Goal: Obtain resource: Download file/media

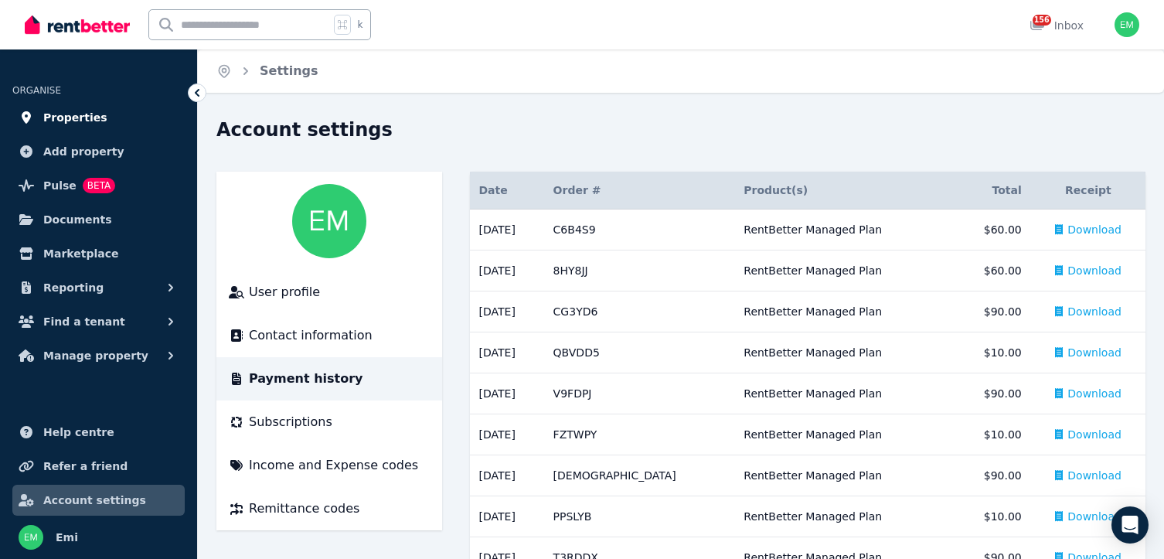
click at [69, 122] on span "Properties" at bounding box center [75, 117] width 64 height 19
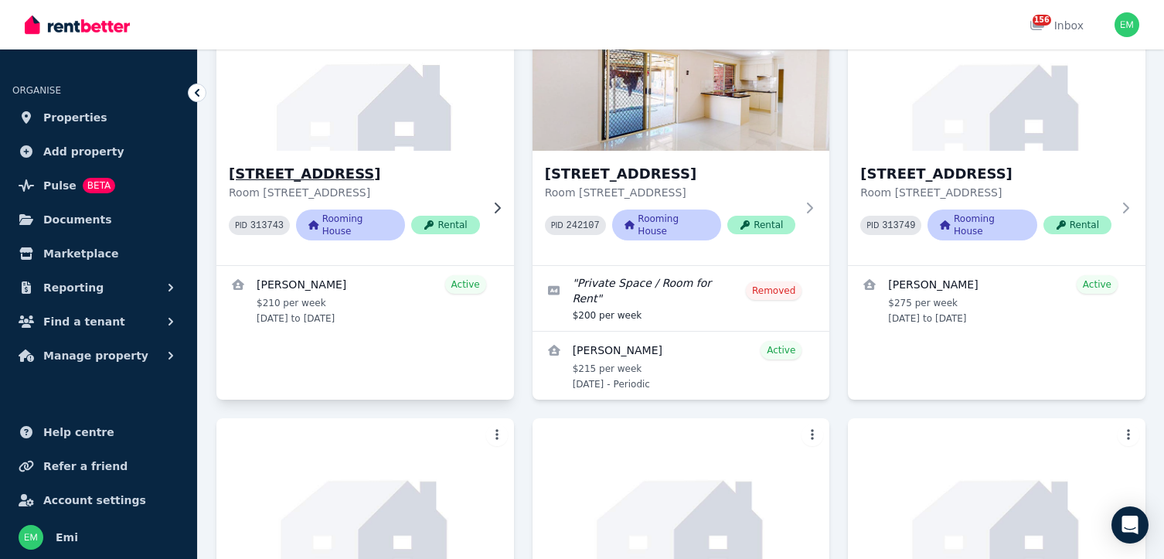
scroll to position [168, 0]
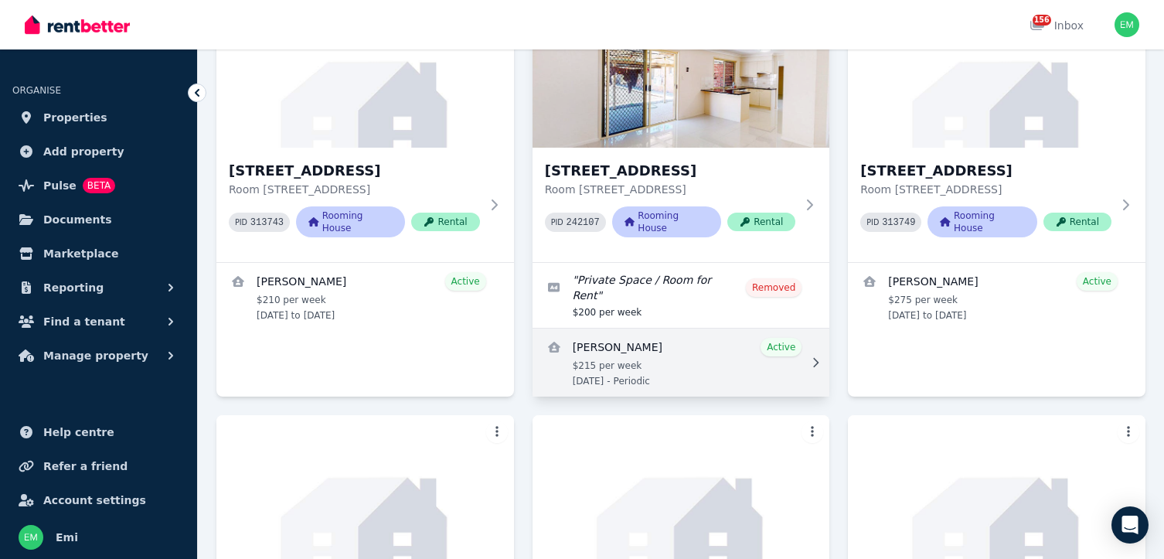
click at [609, 329] on link "View details for Ben Findley" at bounding box center [682, 363] width 298 height 68
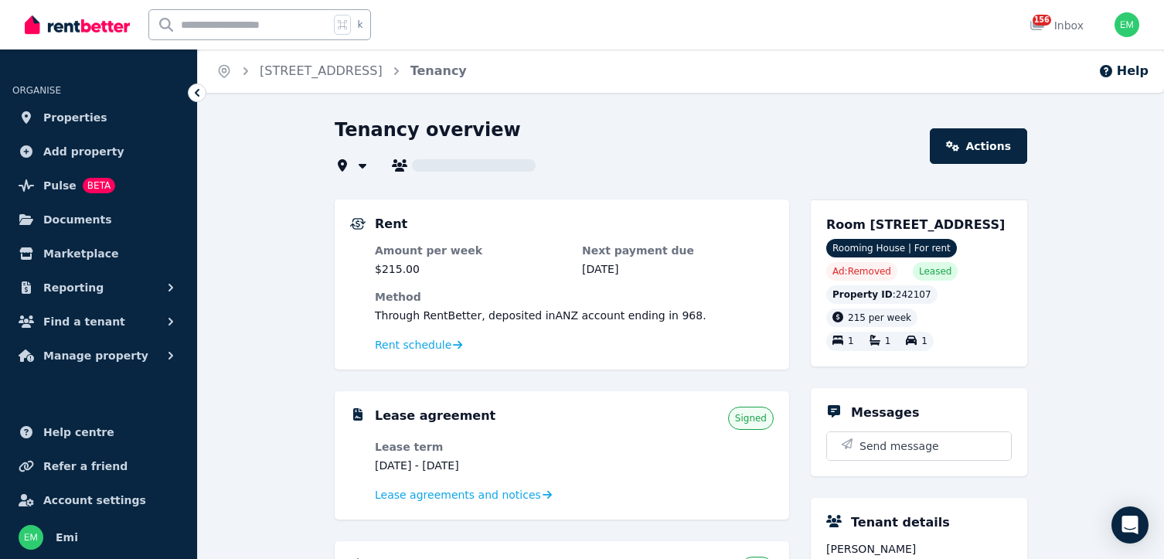
type input "**********"
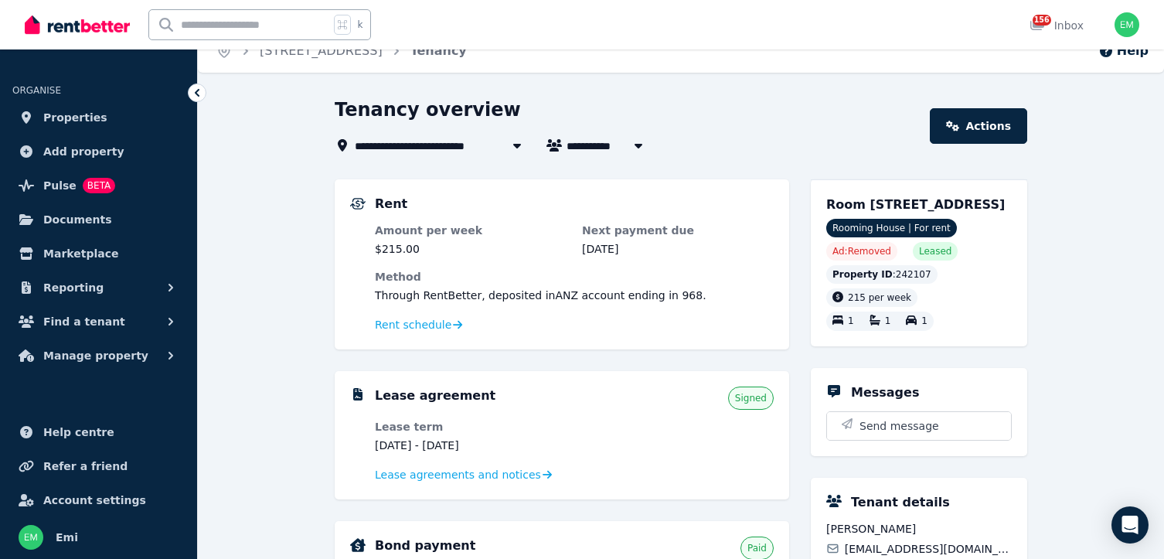
scroll to position [158, 0]
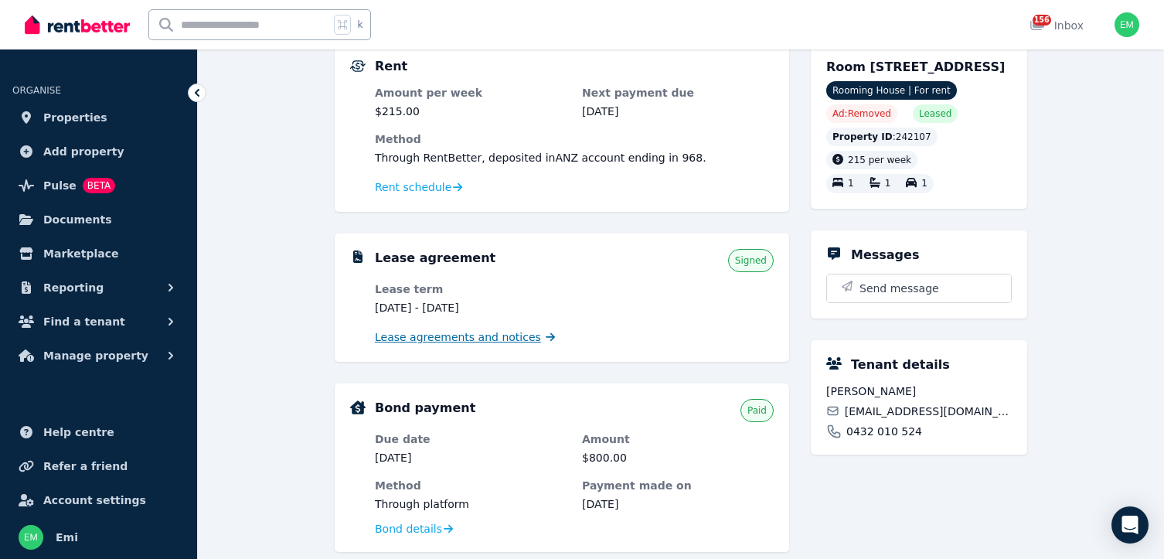
click at [495, 336] on span "Lease agreements and notices" at bounding box center [458, 336] width 166 height 15
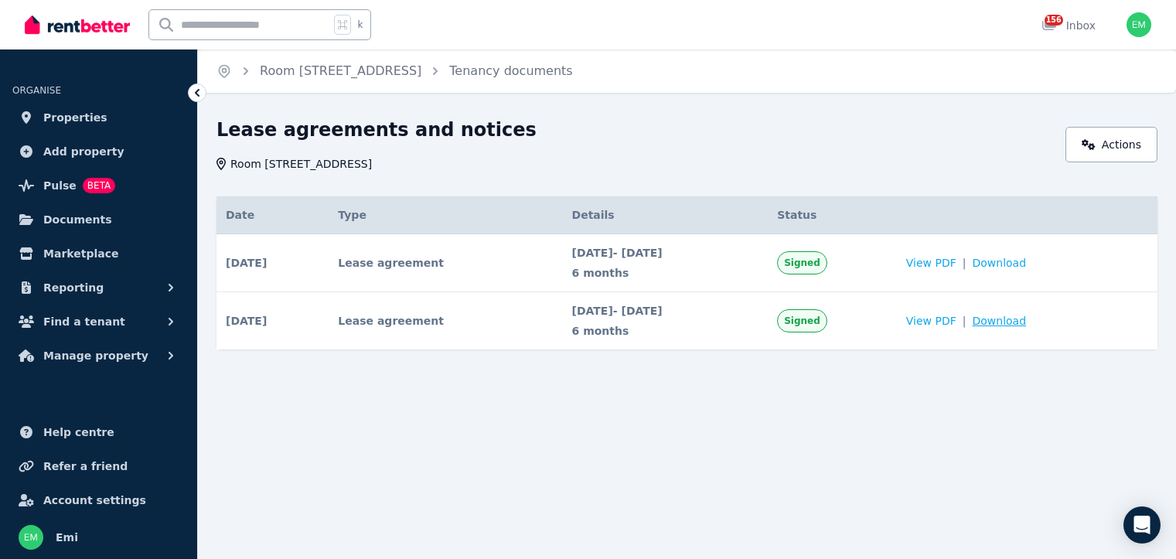
click at [1019, 321] on span "Download" at bounding box center [999, 320] width 54 height 15
click at [954, 322] on span "View PDF" at bounding box center [931, 320] width 50 height 15
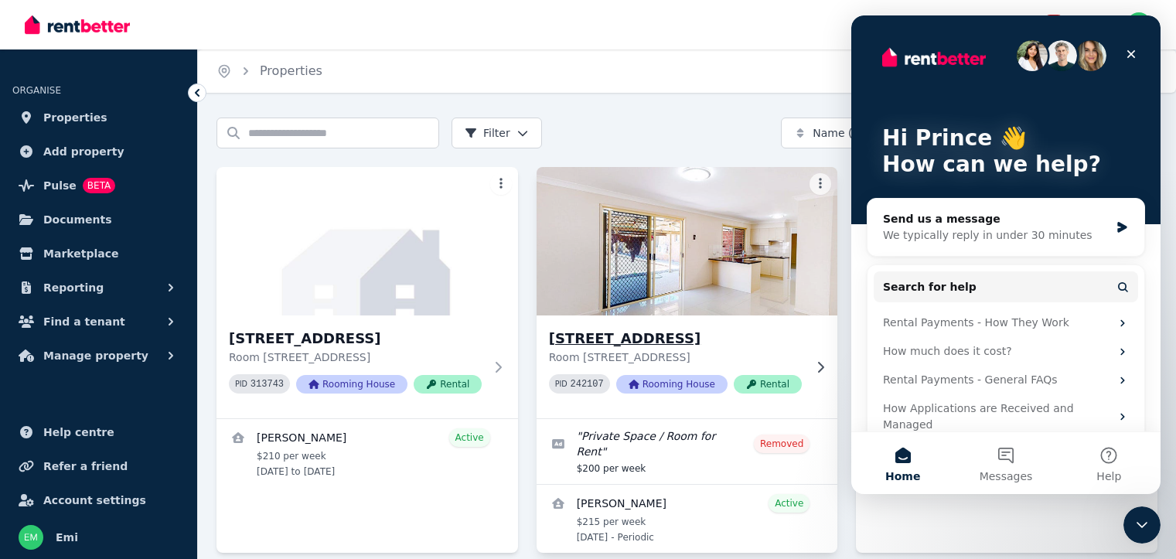
click at [629, 342] on h3 "[STREET_ADDRESS]" at bounding box center [676, 339] width 255 height 22
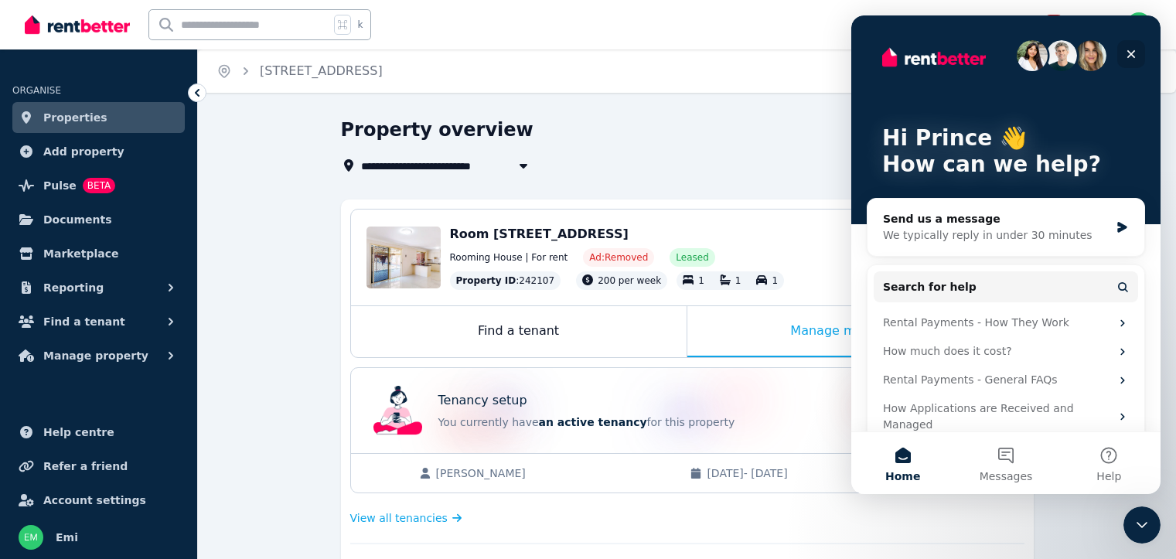
click at [1128, 53] on icon "Close" at bounding box center [1131, 54] width 12 height 12
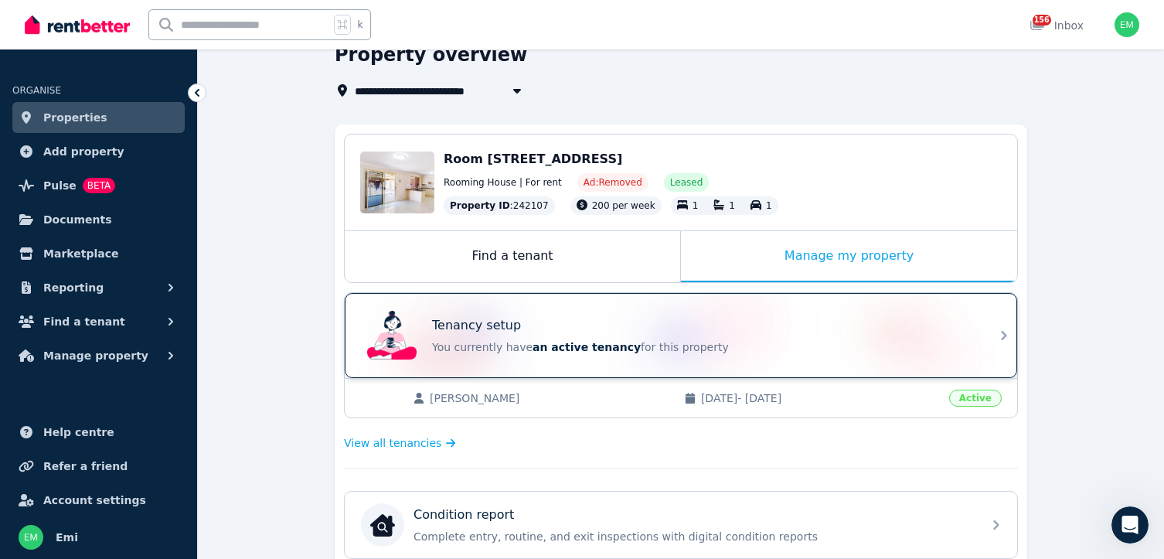
scroll to position [258, 0]
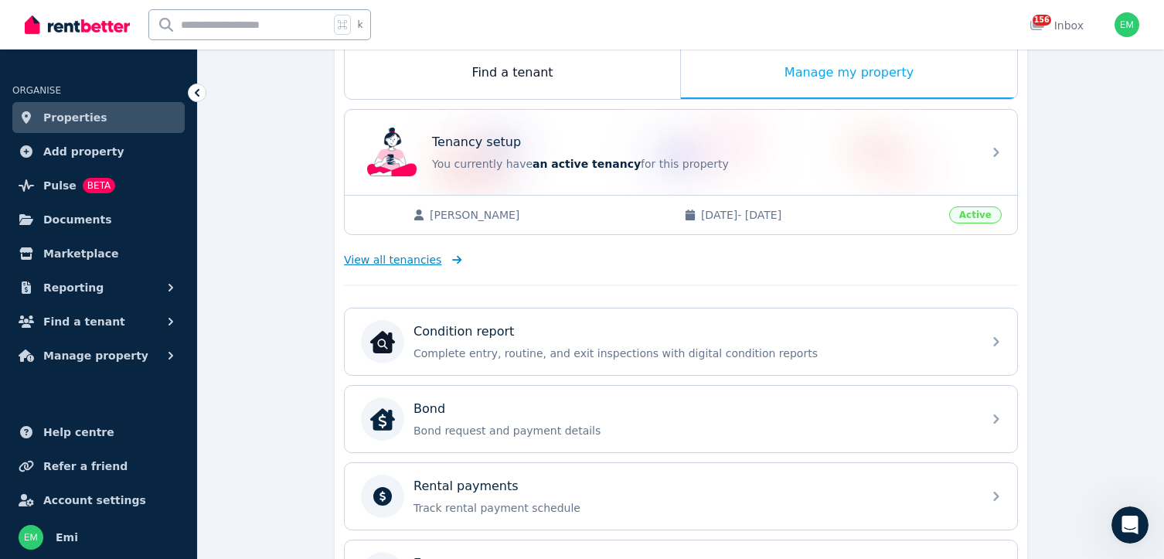
click at [410, 260] on span "View all tenancies" at bounding box center [392, 259] width 97 height 15
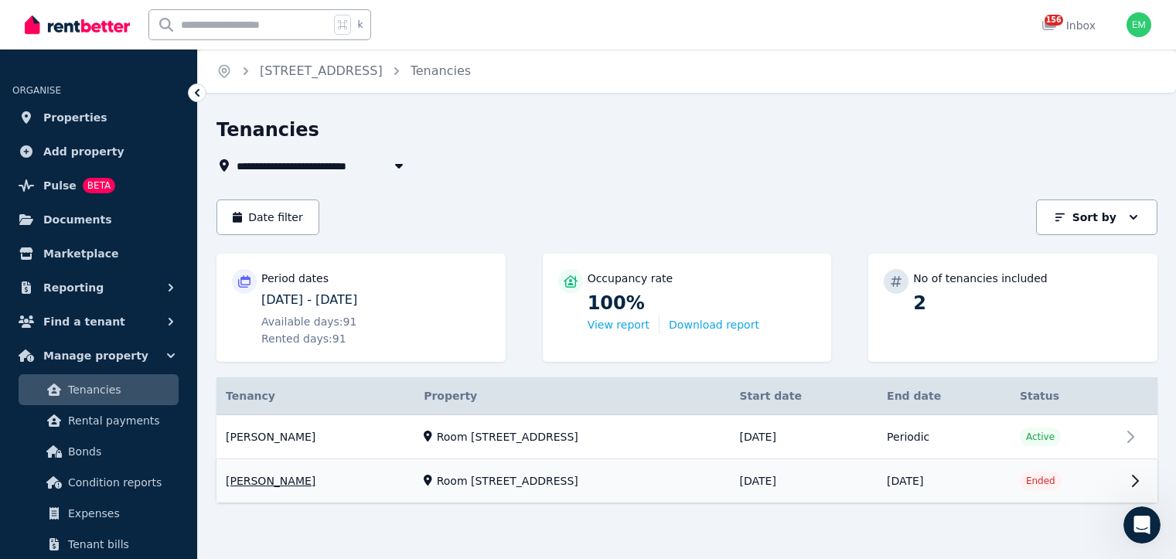
click at [546, 460] on link "View property details" at bounding box center [686, 481] width 941 height 43
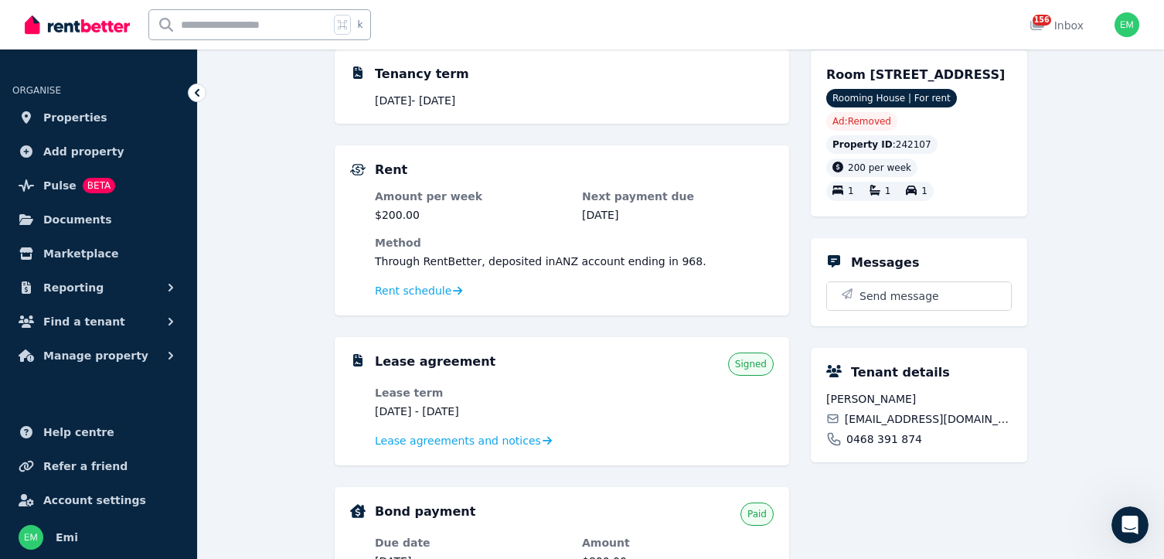
scroll to position [250, 0]
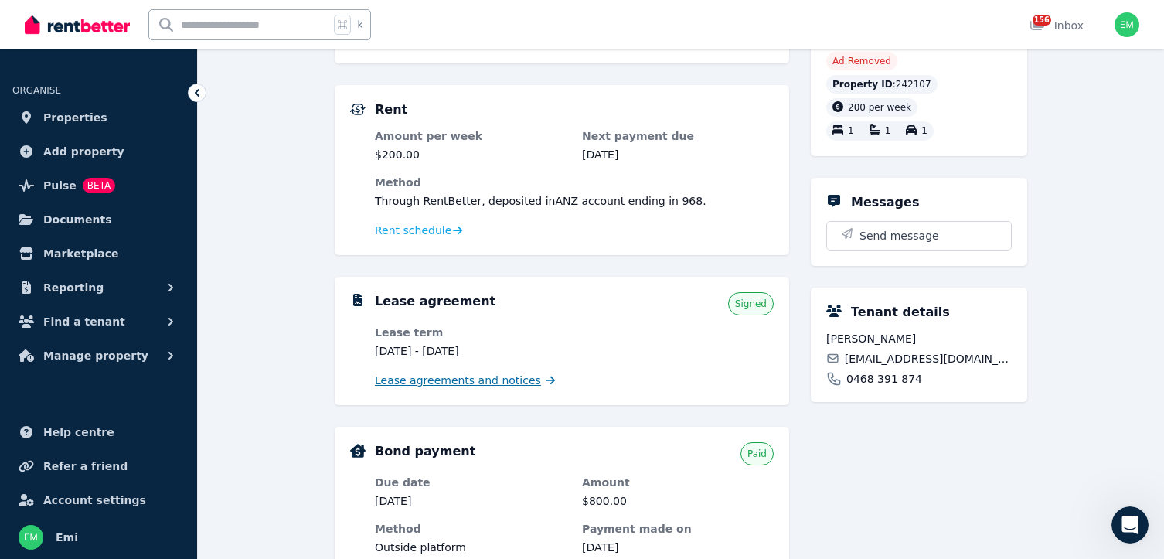
click at [505, 380] on span "Lease agreements and notices" at bounding box center [458, 380] width 166 height 15
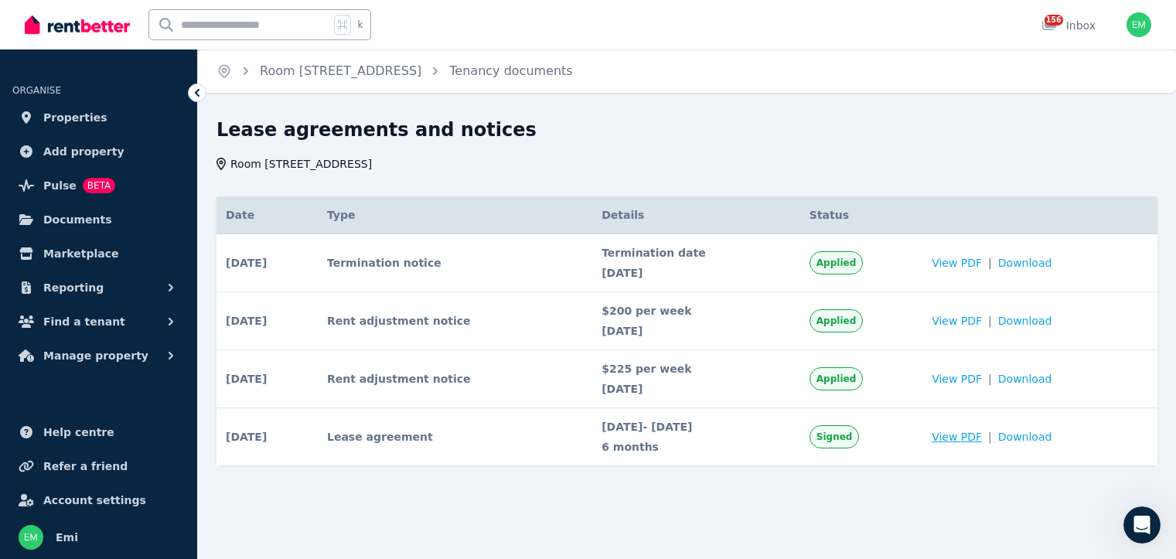
click at [978, 435] on span "View PDF" at bounding box center [956, 436] width 50 height 15
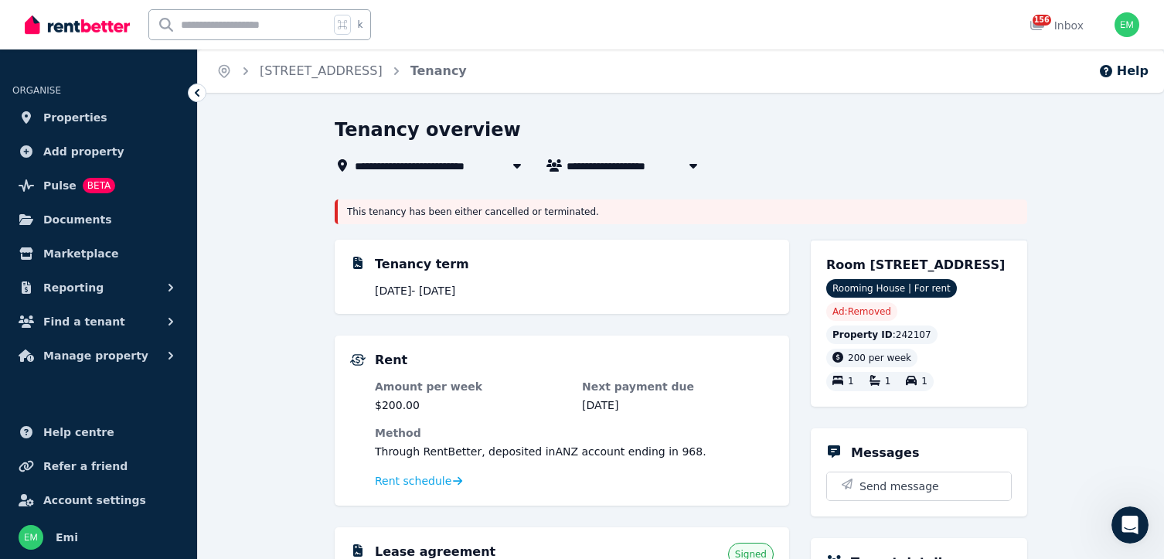
click at [693, 168] on icon "button" at bounding box center [693, 166] width 8 height 5
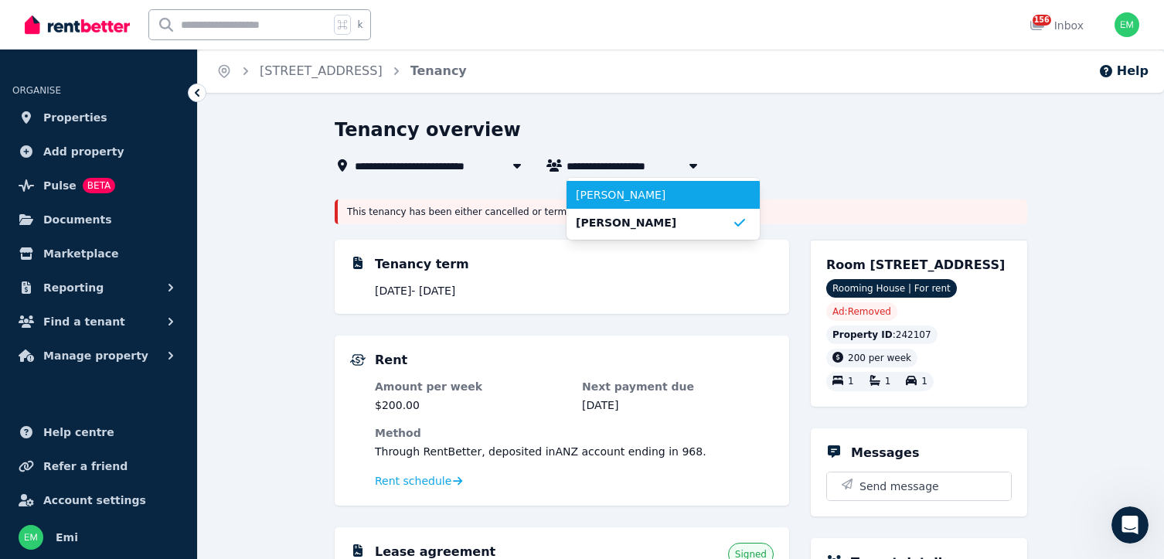
click at [599, 190] on span "[PERSON_NAME]" at bounding box center [654, 194] width 156 height 15
type input "**********"
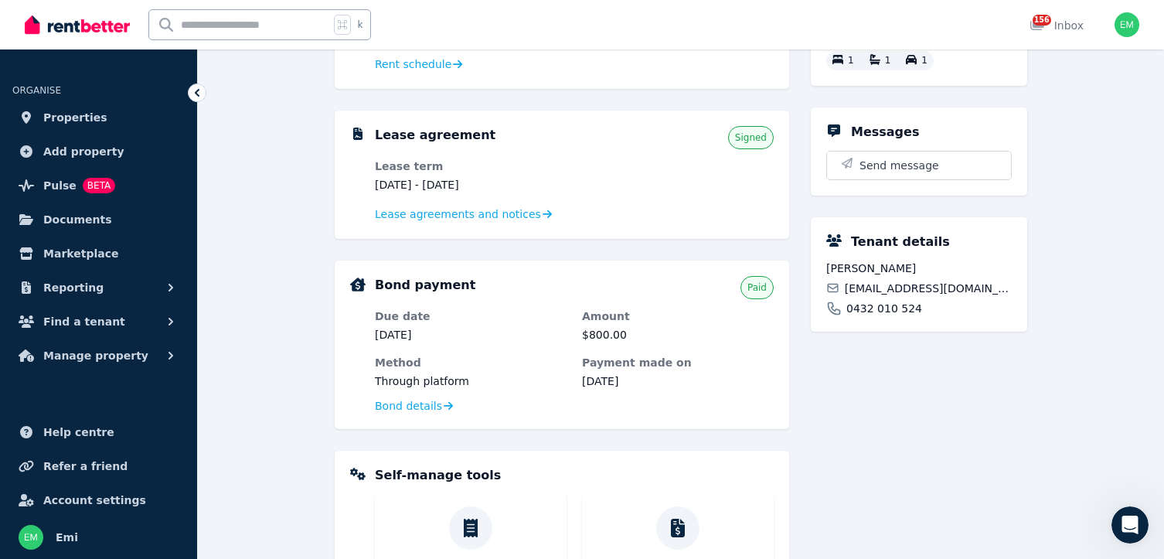
scroll to position [367, 0]
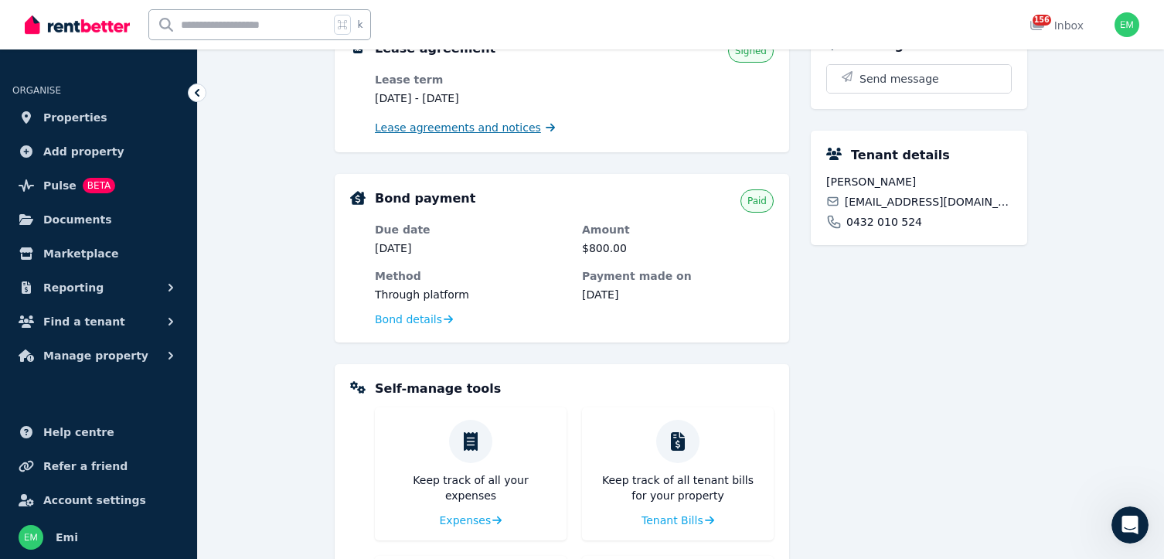
click at [447, 128] on span "Lease agreements and notices" at bounding box center [458, 127] width 166 height 15
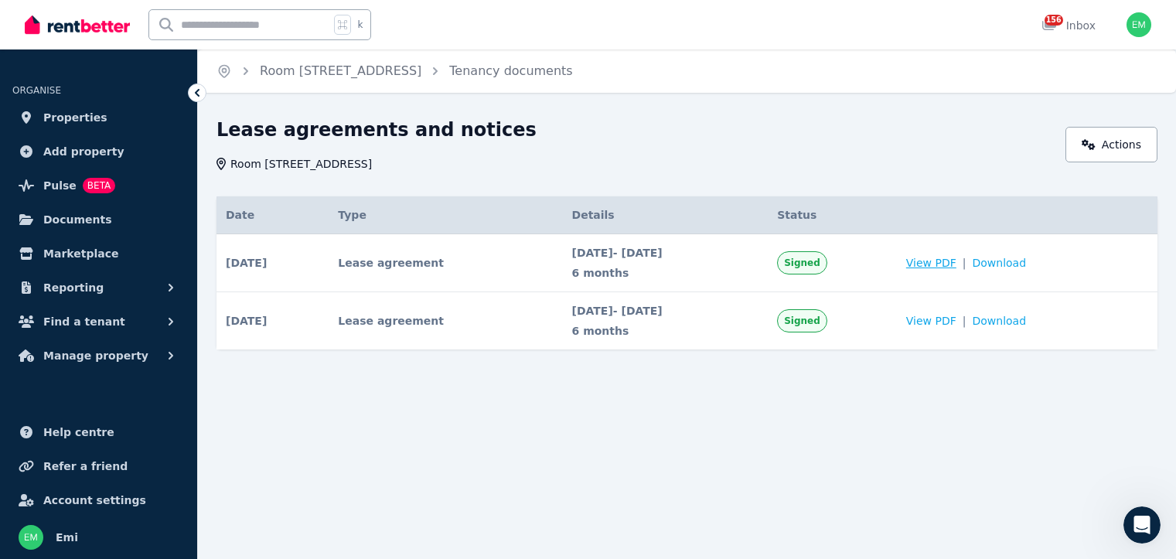
click at [956, 262] on span "View PDF" at bounding box center [931, 262] width 50 height 15
